Goal: Task Accomplishment & Management: Manage account settings

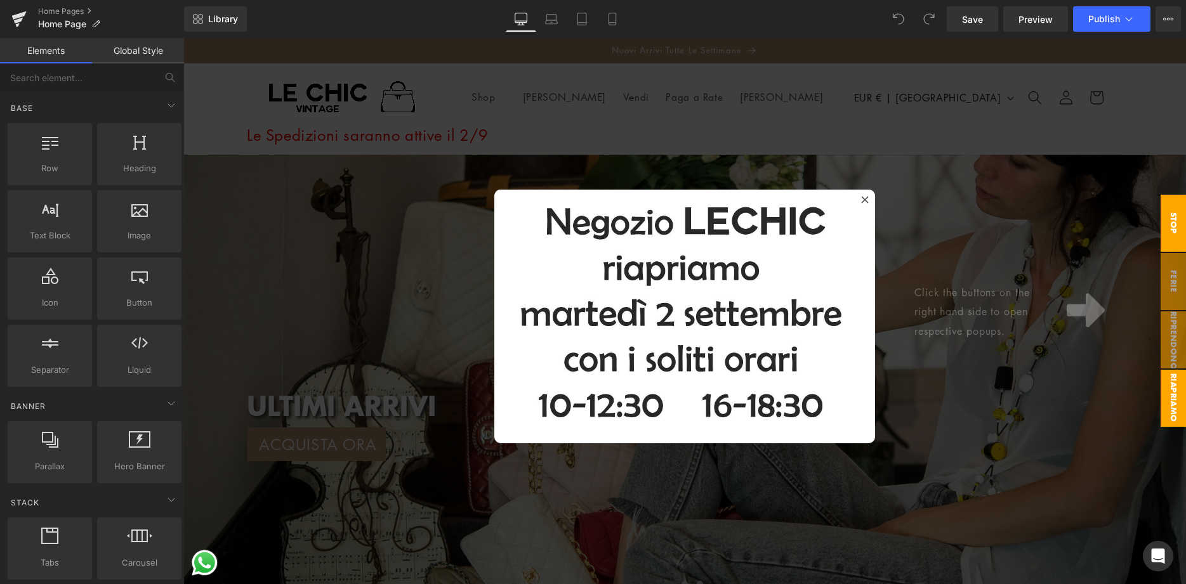
click at [1172, 227] on span "Stop spedizioni" at bounding box center [1160, 223] width 51 height 57
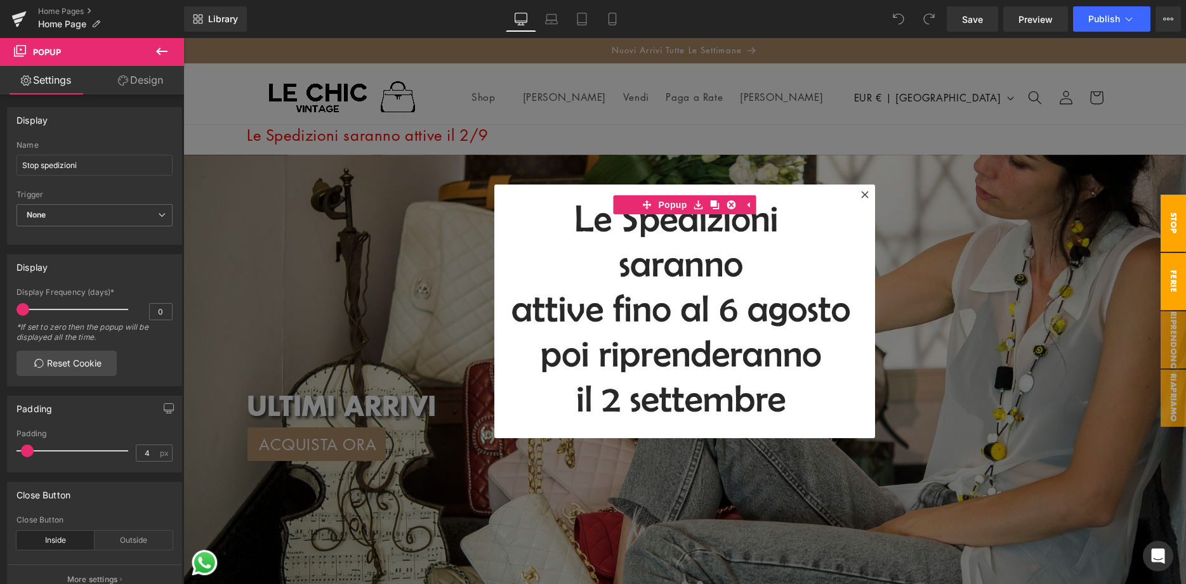
click at [1169, 277] on span "Ferie" at bounding box center [1173, 281] width 25 height 57
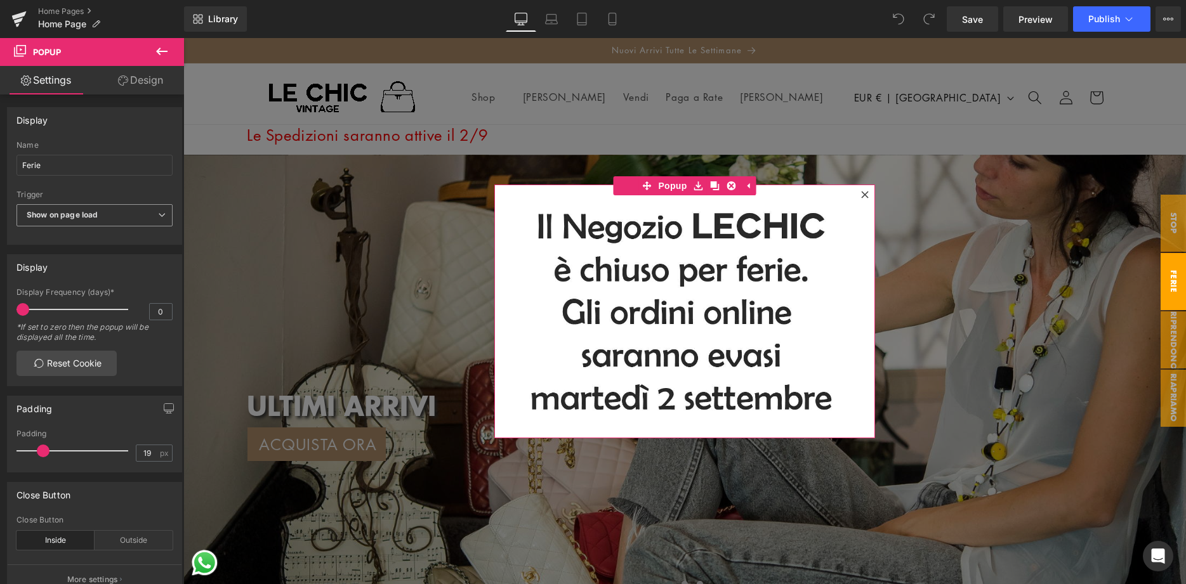
click at [163, 216] on icon at bounding box center [162, 215] width 8 height 8
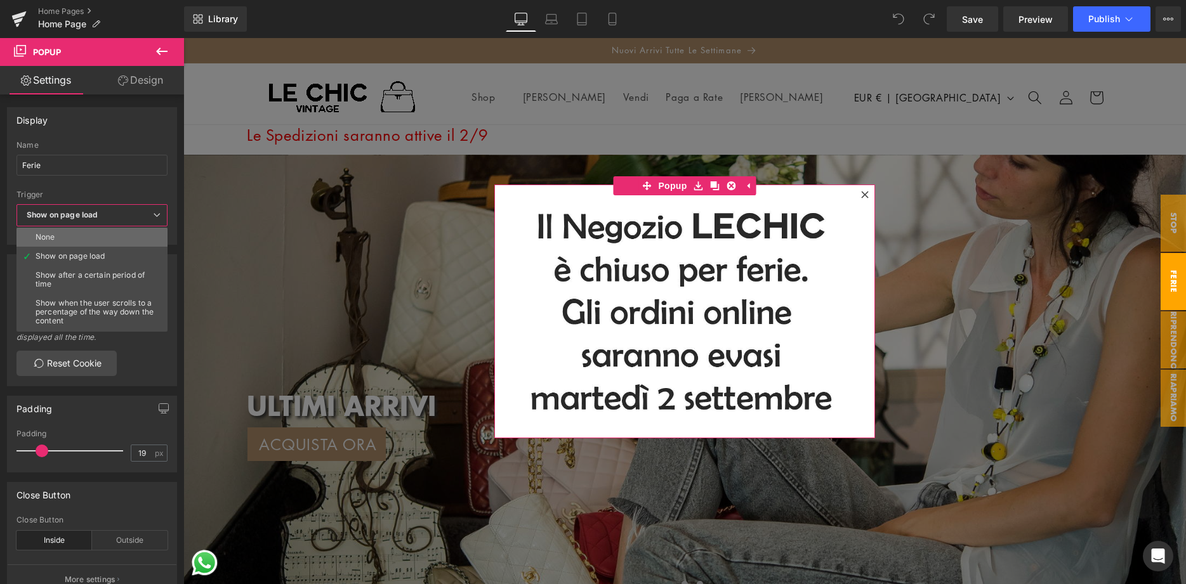
click at [107, 240] on li "None" at bounding box center [94, 237] width 157 height 19
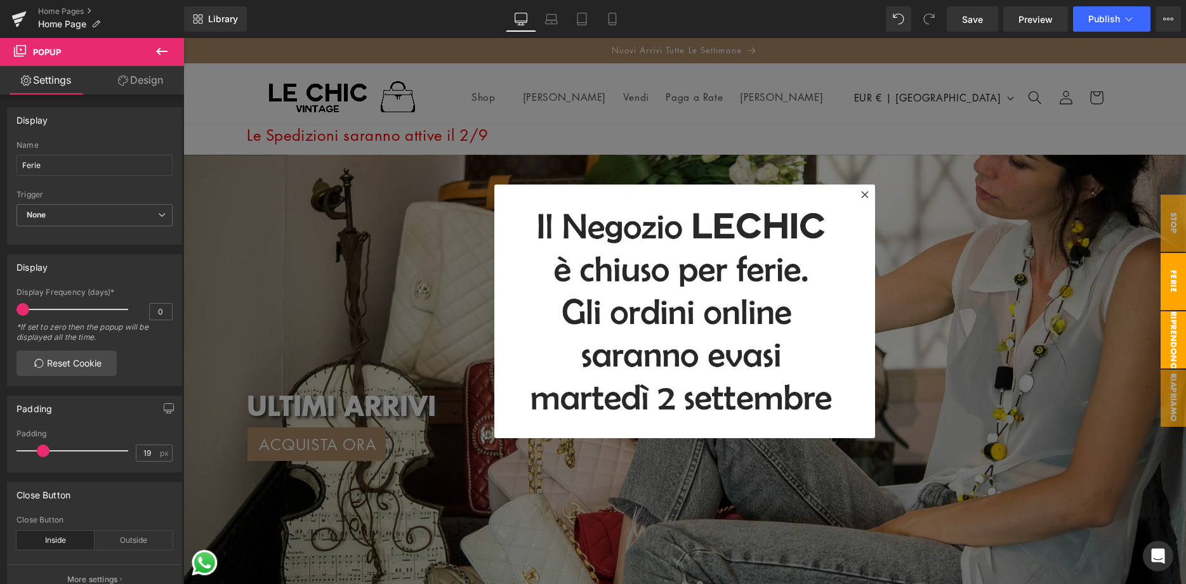
click at [1178, 346] on span "riprendono" at bounding box center [1173, 340] width 25 height 57
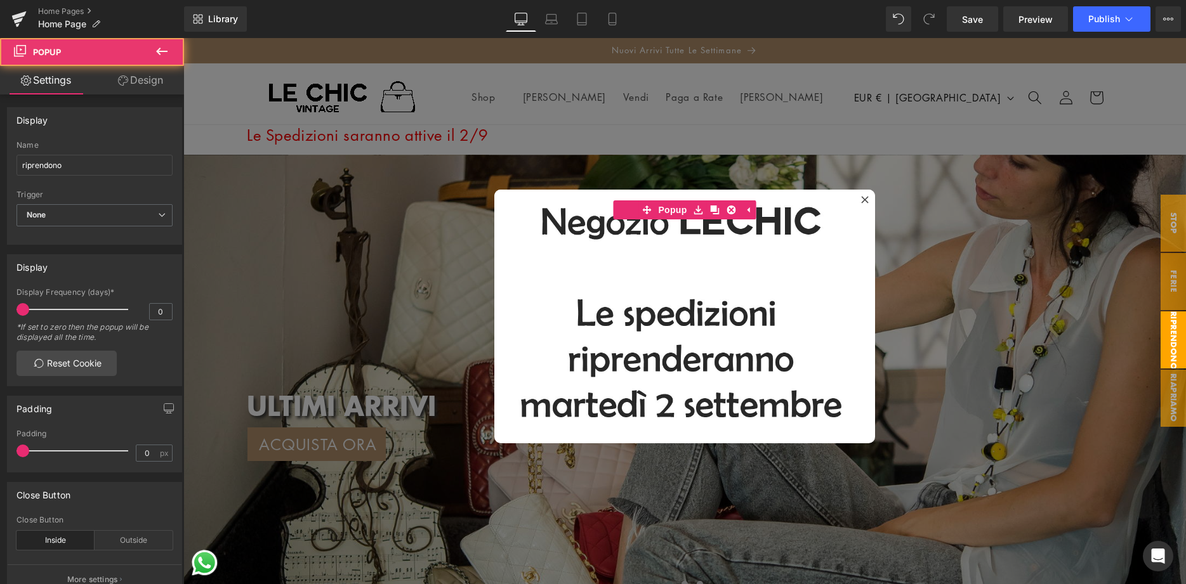
click at [1174, 353] on span "riprendono" at bounding box center [1173, 340] width 25 height 57
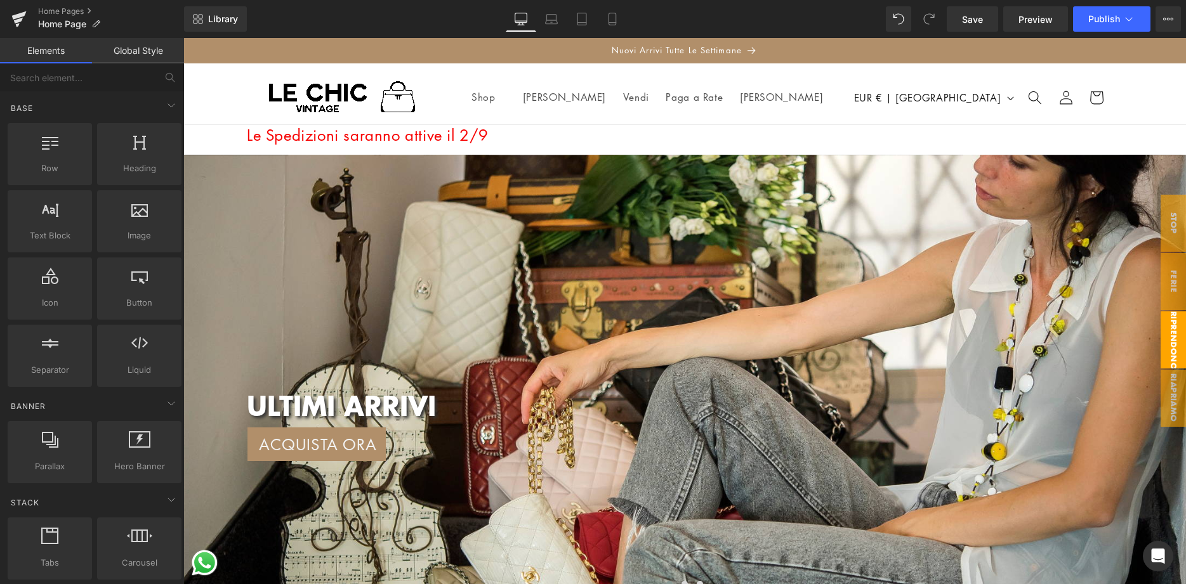
click at [1170, 353] on span "riprendono" at bounding box center [1173, 340] width 25 height 57
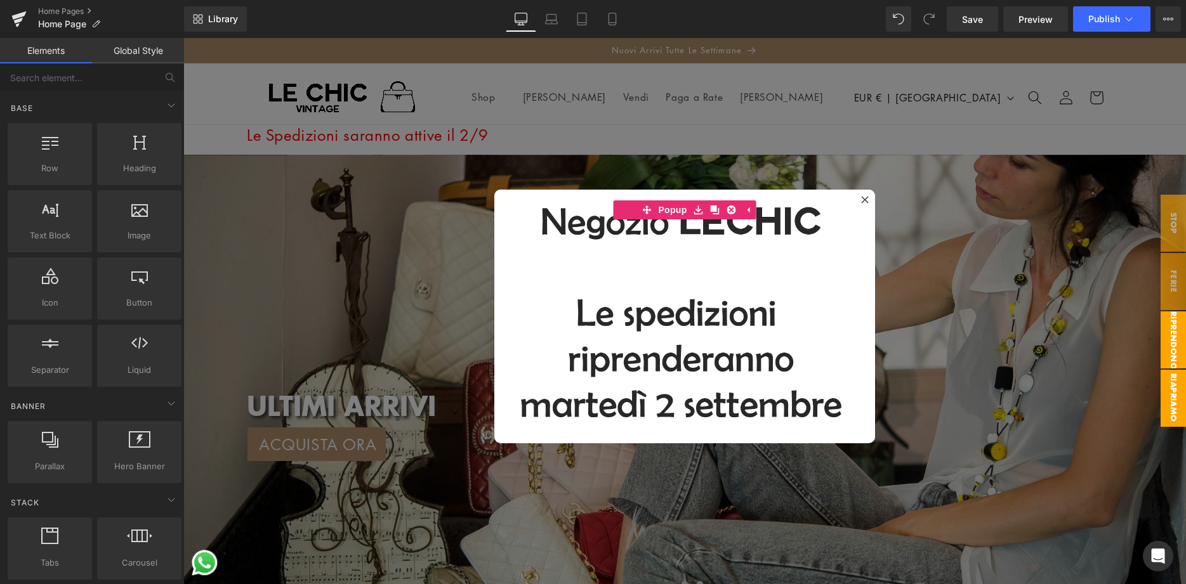
click at [1174, 397] on span "Riapriamo" at bounding box center [1173, 398] width 25 height 57
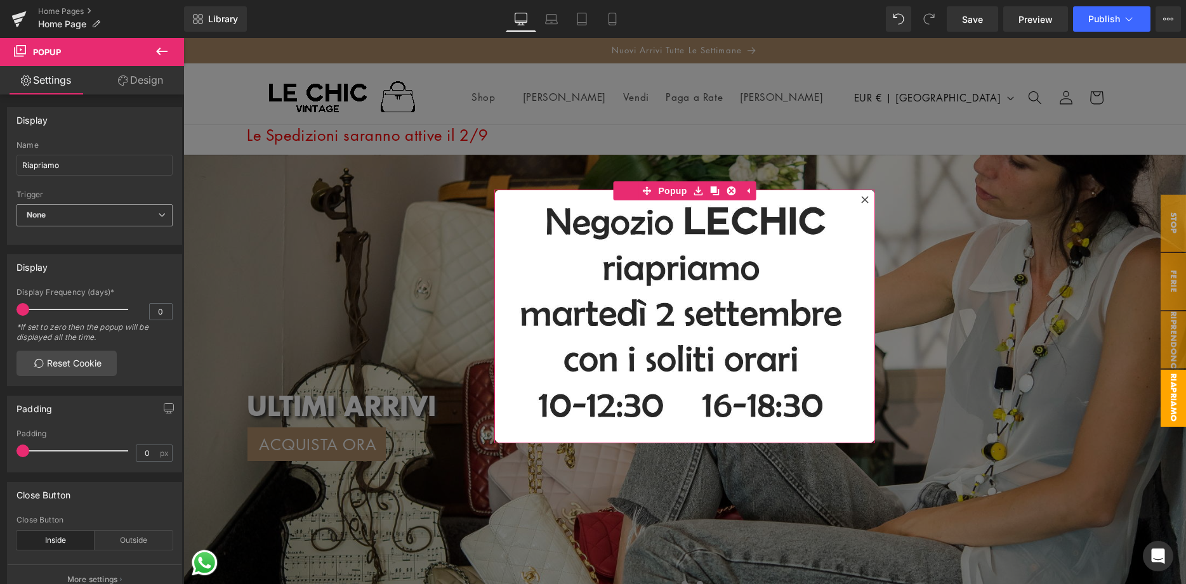
click at [159, 211] on span "None" at bounding box center [94, 215] width 156 height 22
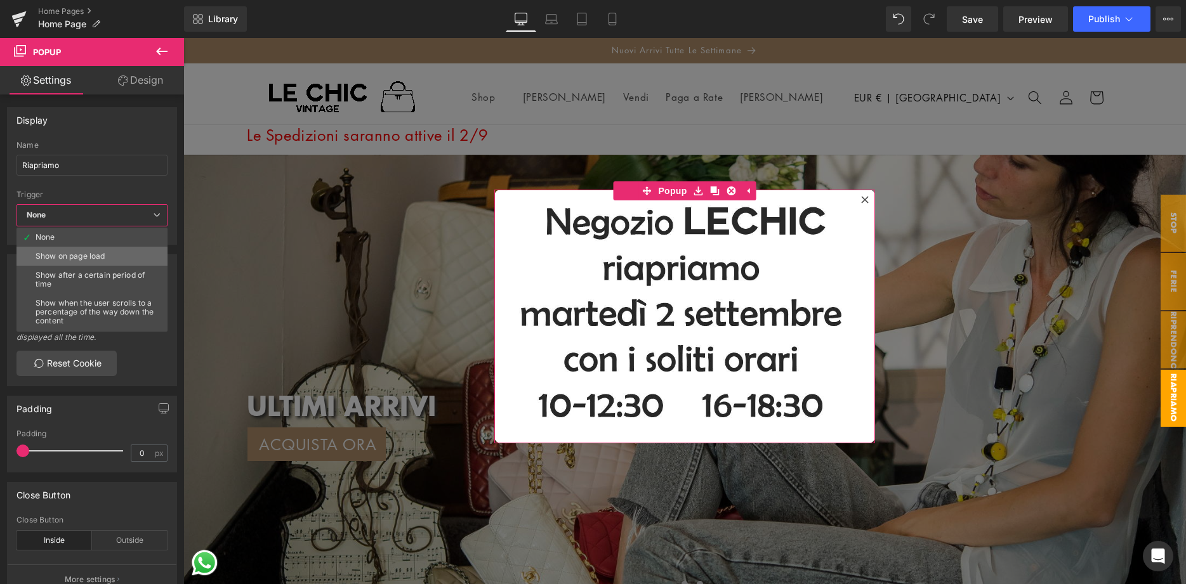
click at [139, 251] on li "Show on page load" at bounding box center [94, 256] width 157 height 19
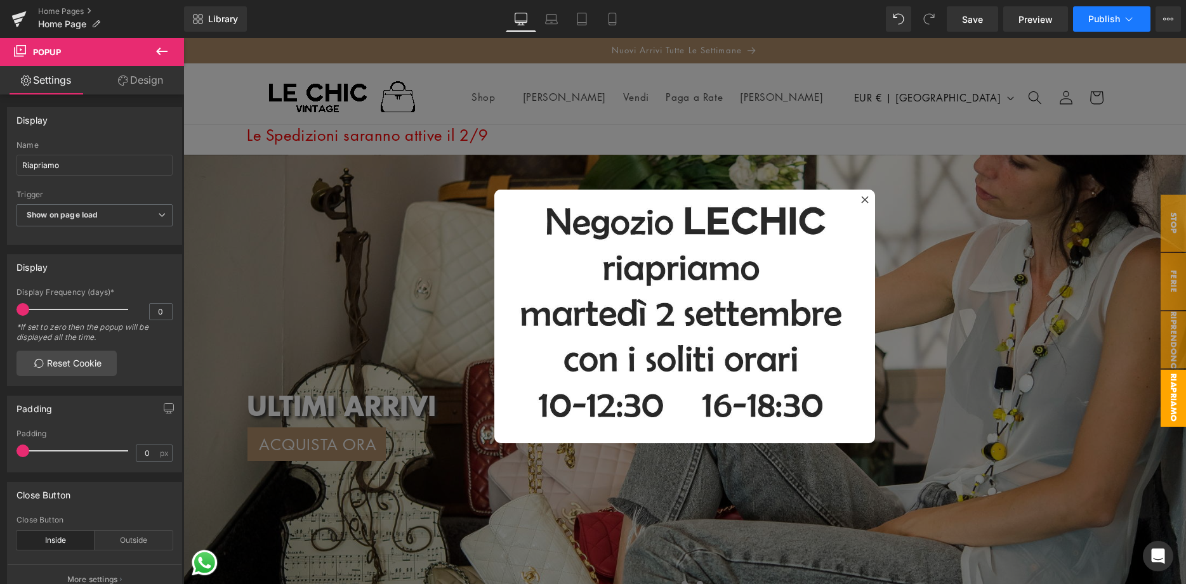
click at [1109, 20] on span "Publish" at bounding box center [1104, 19] width 32 height 10
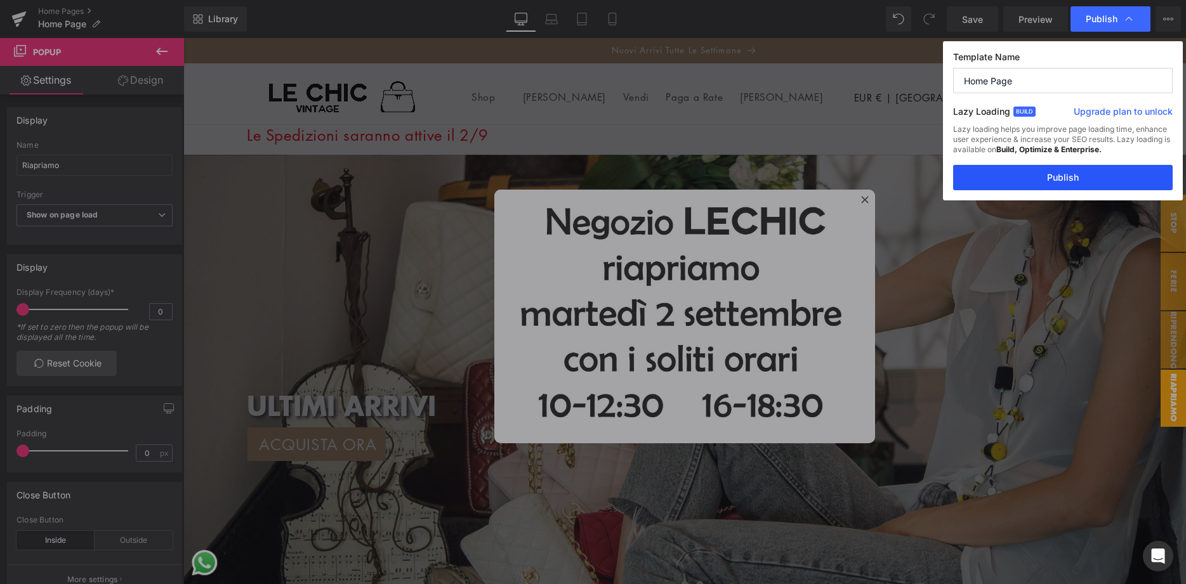
drag, startPoint x: 1085, startPoint y: 181, endPoint x: 902, endPoint y: 134, distance: 188.7
